Goal: Register for event/course

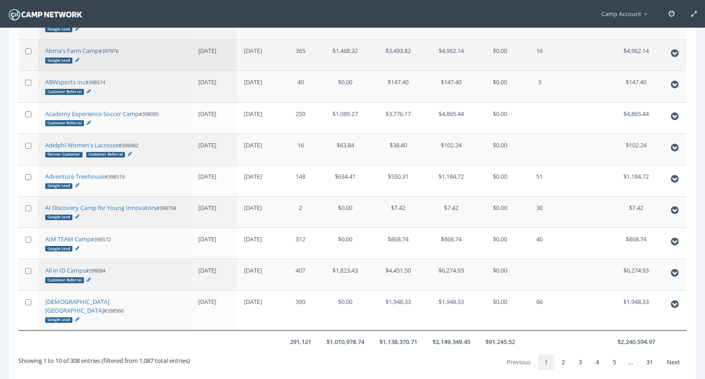
scroll to position [179, 0]
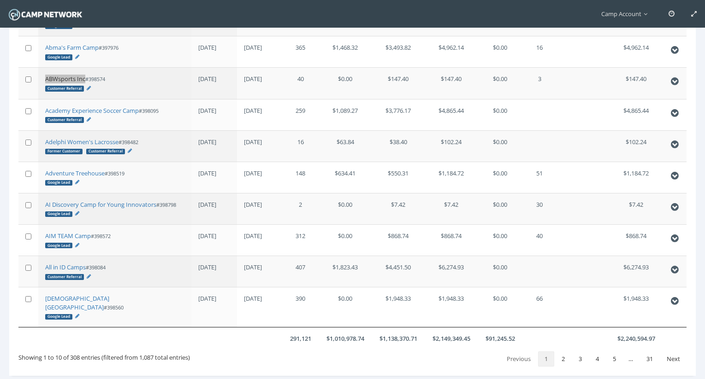
drag, startPoint x: 83, startPoint y: 78, endPoint x: 154, endPoint y: 3, distance: 104.4
click at [0, 0] on main "Camp Account My Profile My Events My Team" at bounding box center [352, 120] width 705 height 599
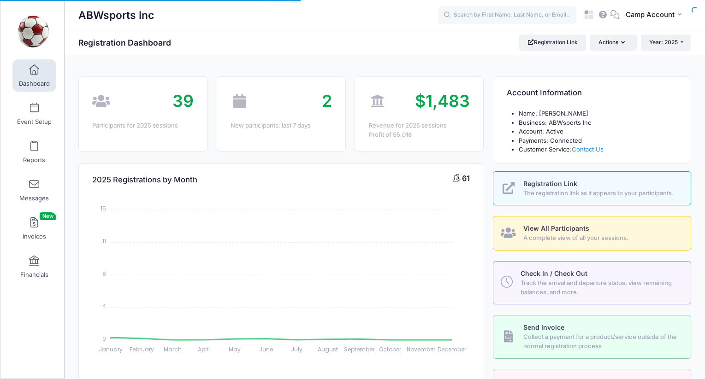
select select
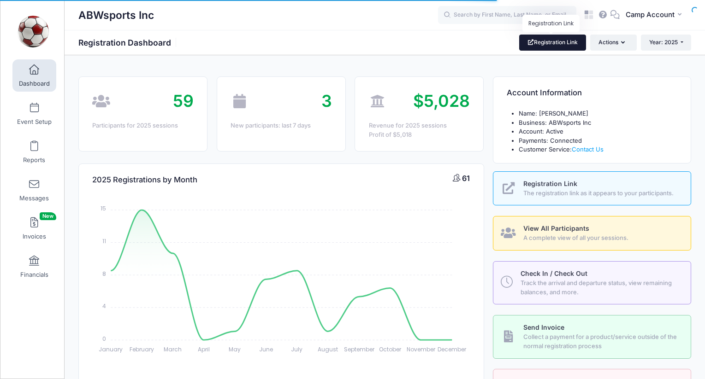
click at [559, 42] on link "Registration Link" at bounding box center [552, 43] width 67 height 16
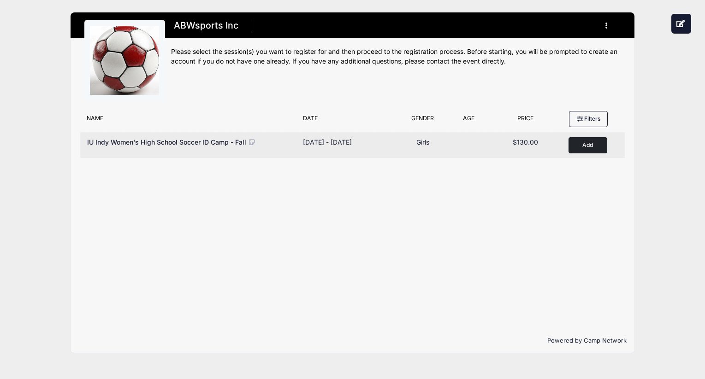
click at [580, 150] on button "Add to Cart" at bounding box center [588, 145] width 39 height 16
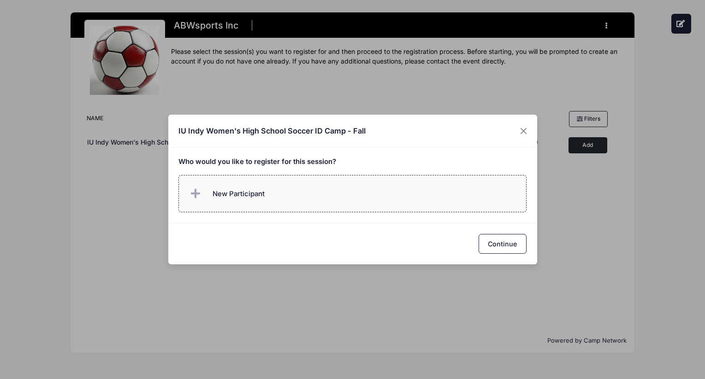
click at [450, 191] on label "New Participant" at bounding box center [352, 193] width 348 height 37
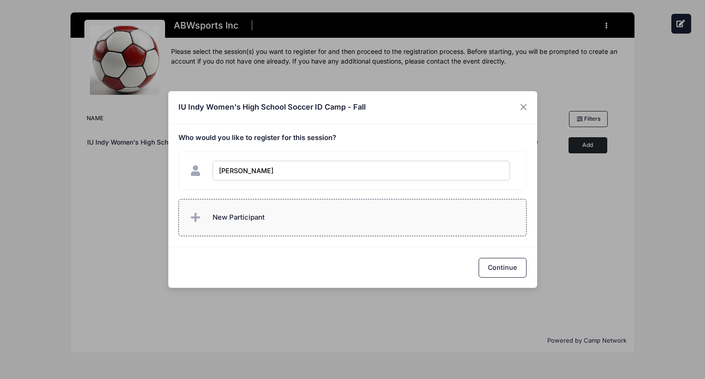
type input "Andrew Downing"
checkbox input "true"
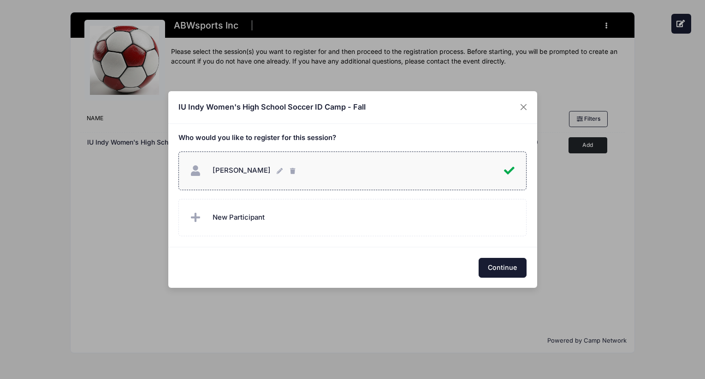
click at [497, 260] on button "Continue" at bounding box center [503, 268] width 48 height 20
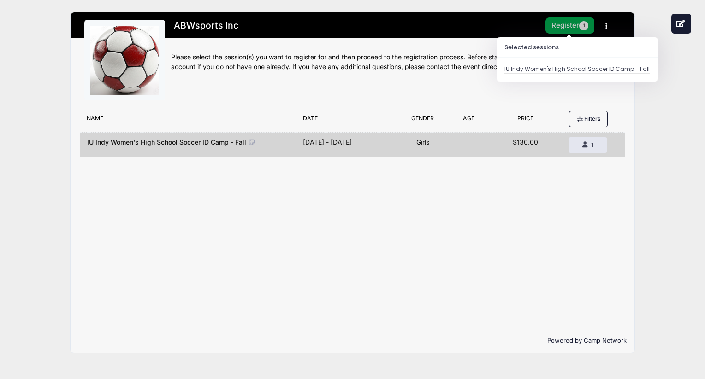
click at [558, 29] on button "Register 1" at bounding box center [569, 26] width 49 height 16
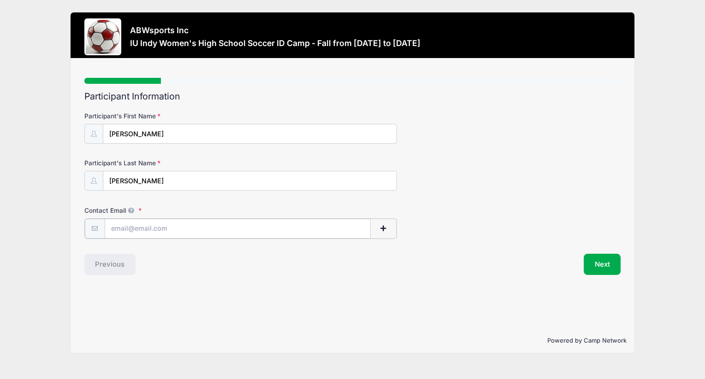
click at [291, 223] on input "Contact Email" at bounding box center [238, 229] width 266 height 20
type input "[PERSON_NAME][EMAIL_ADDRESS][PERSON_NAME][DOMAIN_NAME]"
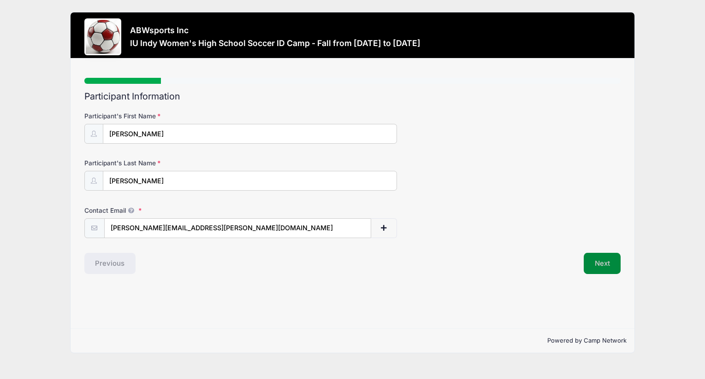
click at [614, 267] on button "Next" at bounding box center [602, 263] width 37 height 21
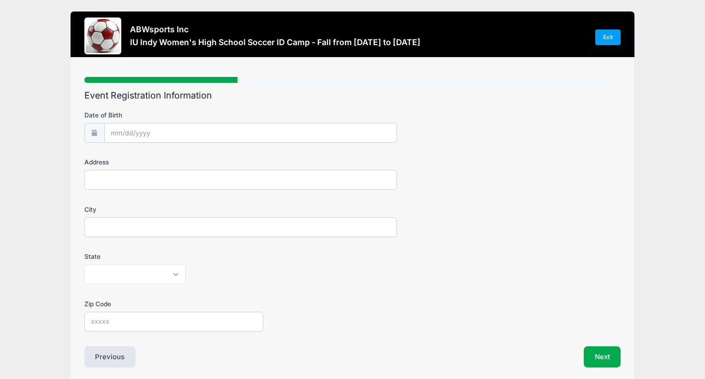
scroll to position [38, 0]
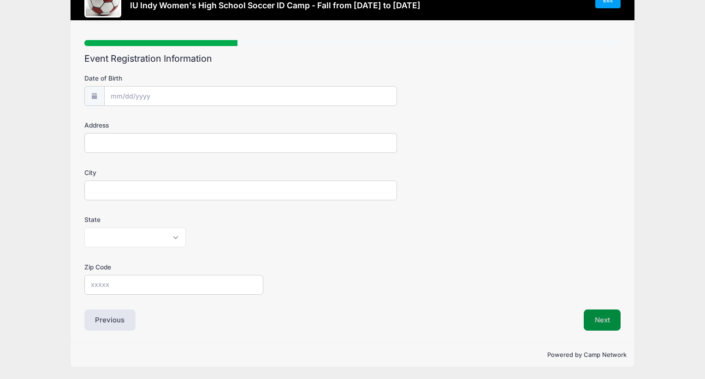
click at [604, 311] on button "Next" at bounding box center [602, 320] width 37 height 21
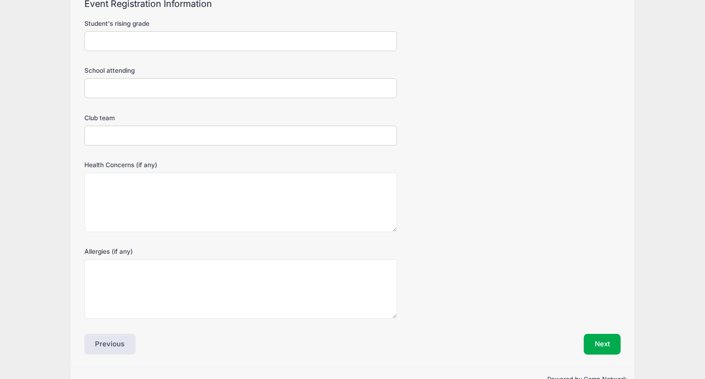
scroll to position [117, 0]
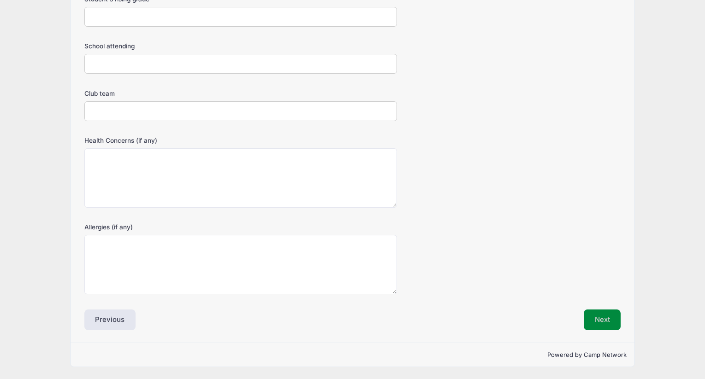
click at [604, 310] on button "Next" at bounding box center [602, 320] width 37 height 21
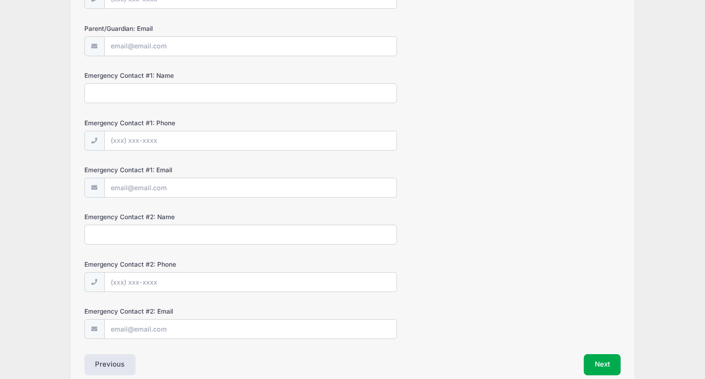
scroll to position [227, 0]
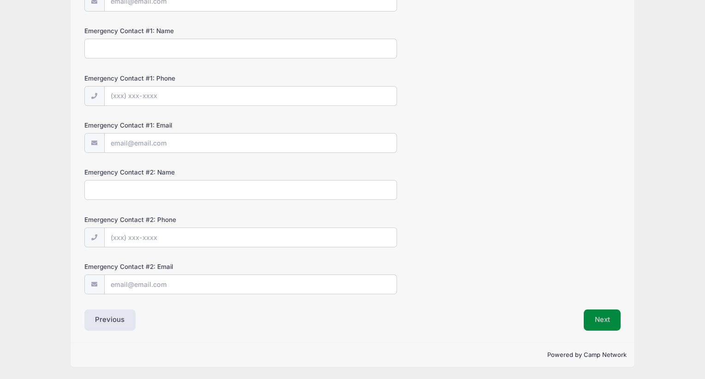
click at [604, 310] on button "Next" at bounding box center [602, 320] width 37 height 21
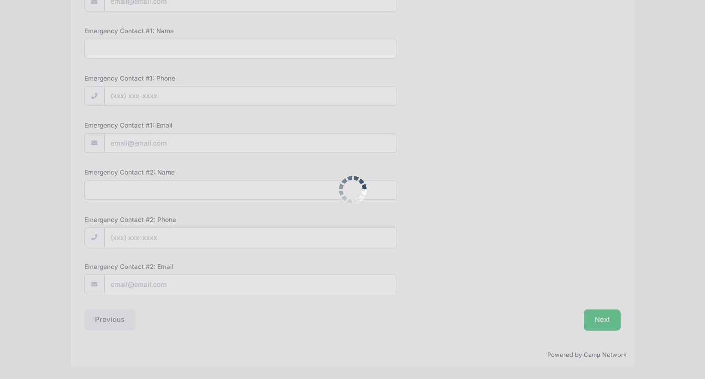
scroll to position [0, 0]
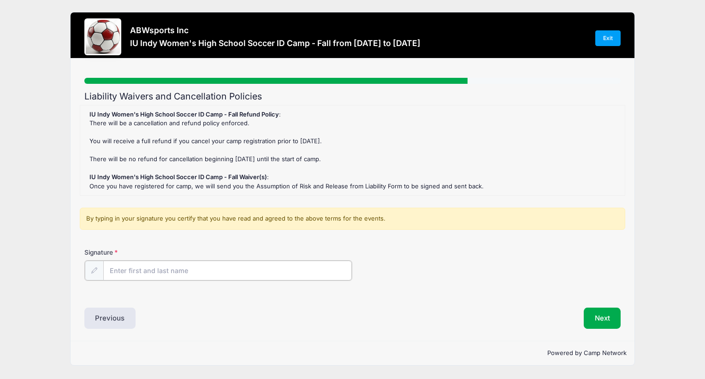
click at [325, 272] on input "Signature" at bounding box center [227, 271] width 249 height 20
type input "AD"
click at [602, 314] on button "Next" at bounding box center [602, 317] width 37 height 21
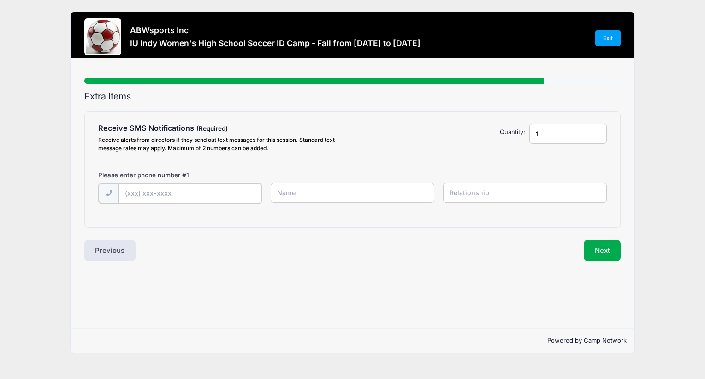
click at [246, 193] on input "text" at bounding box center [190, 194] width 142 height 20
type input "[PHONE_NUMBER]"
click at [333, 195] on input "text" at bounding box center [353, 193] width 164 height 20
type input "sdf"
click at [462, 194] on input "text" at bounding box center [525, 193] width 164 height 20
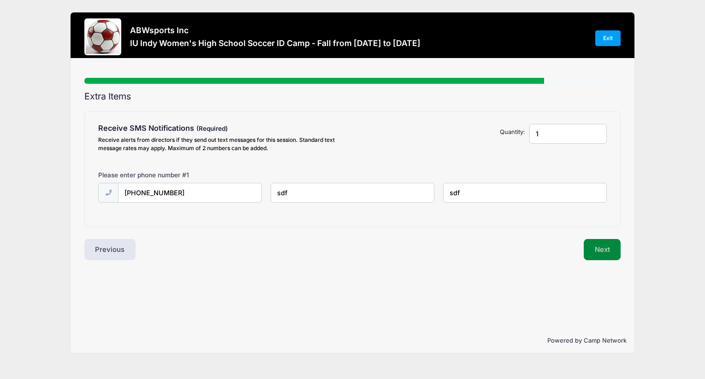
type input "sdf"
click at [610, 254] on button "Next" at bounding box center [602, 249] width 37 height 21
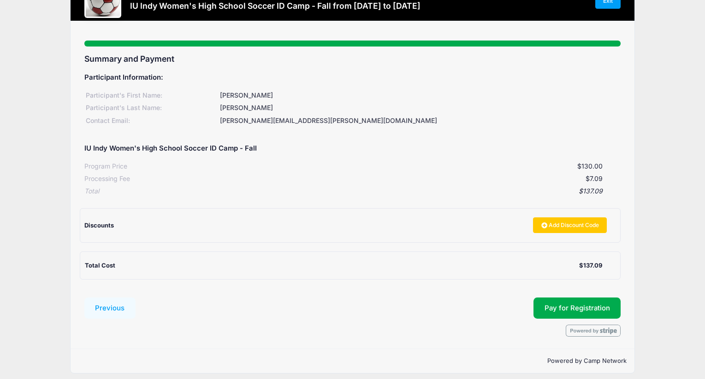
scroll to position [43, 0]
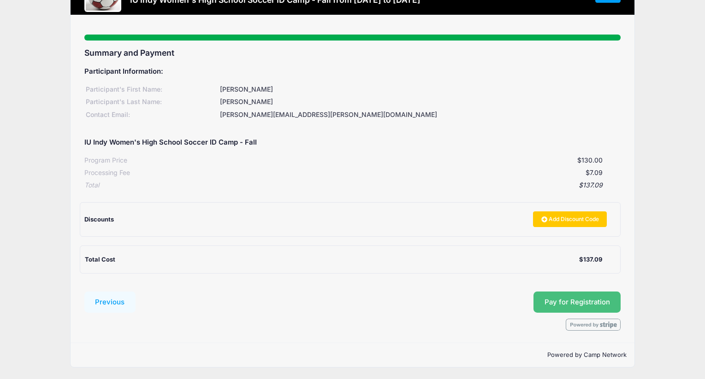
click at [594, 293] on button "Pay for Registration" at bounding box center [577, 302] width 88 height 21
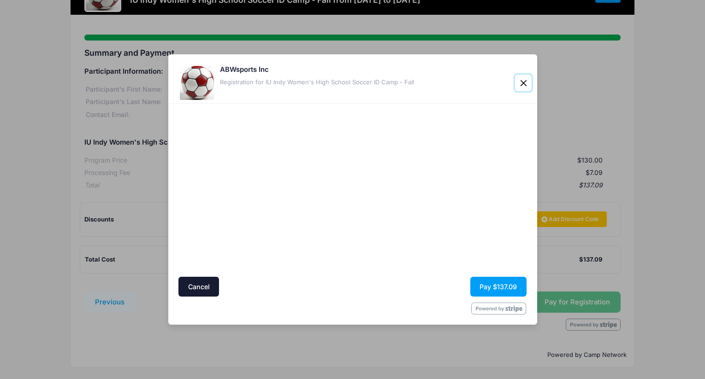
click at [521, 85] on button "Close" at bounding box center [523, 83] width 17 height 17
